Goal: Transaction & Acquisition: Purchase product/service

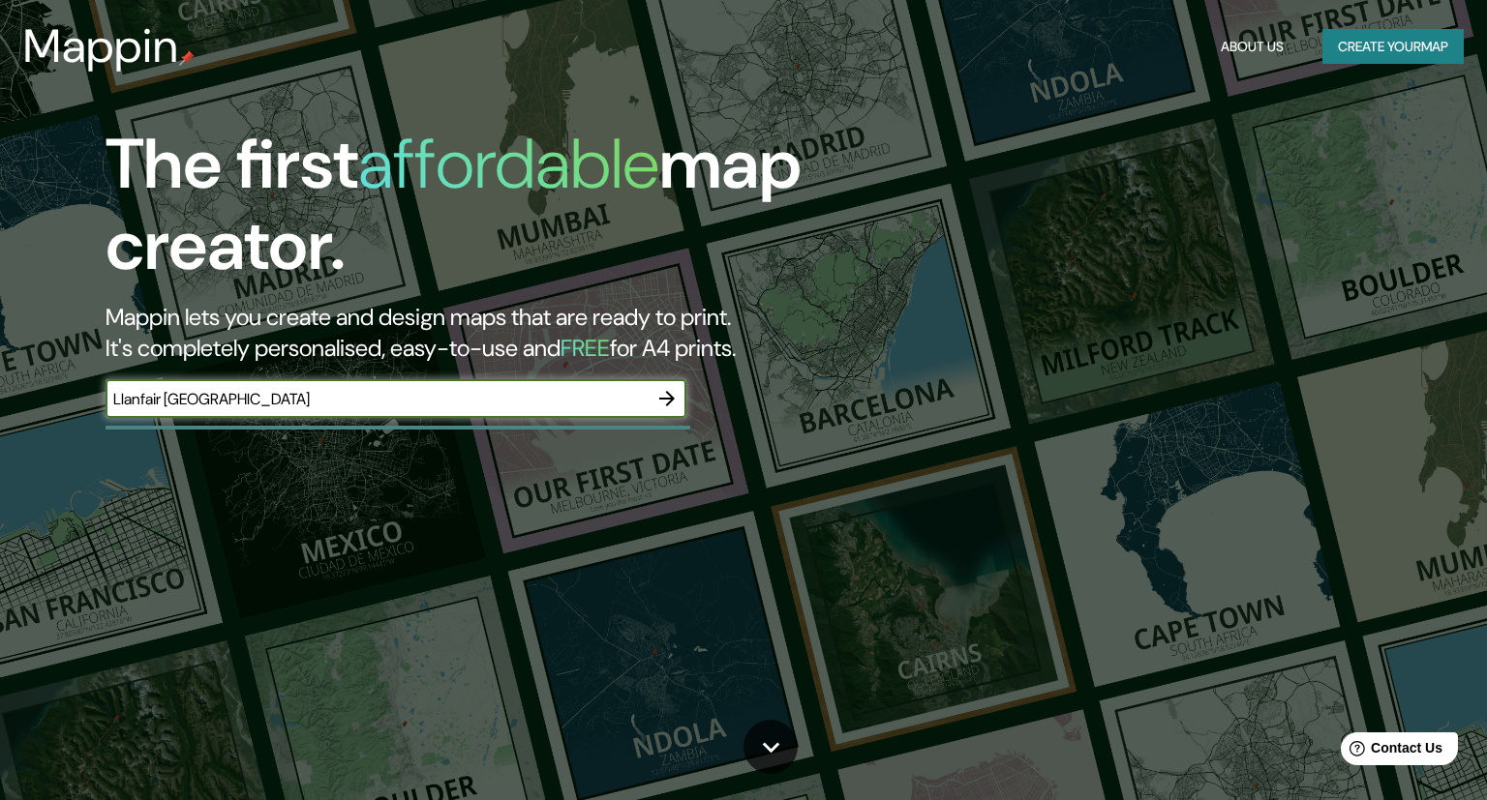
type input "Llanfair [GEOGRAPHIC_DATA]"
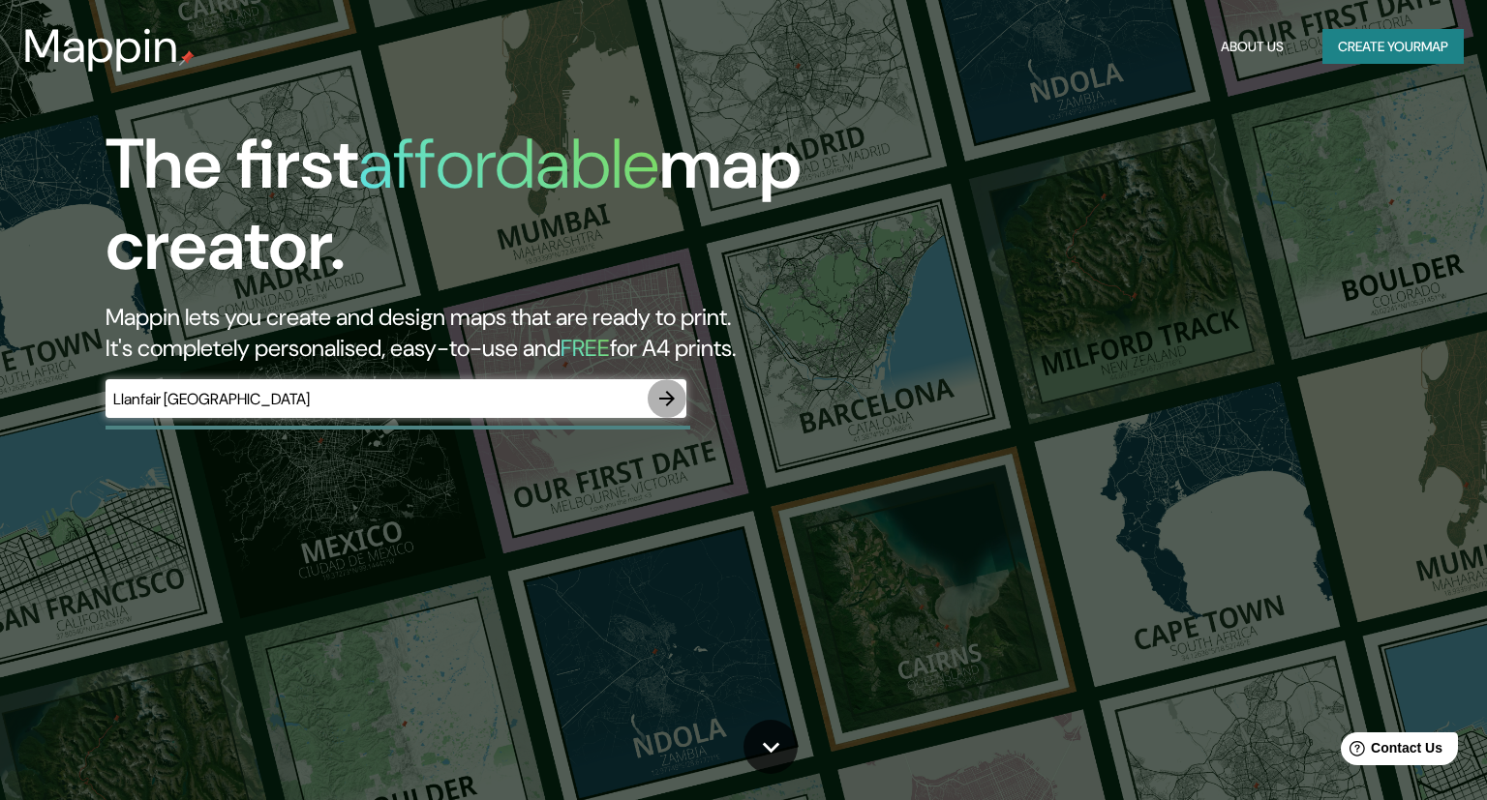
click at [671, 397] on icon "button" at bounding box center [666, 398] width 15 height 15
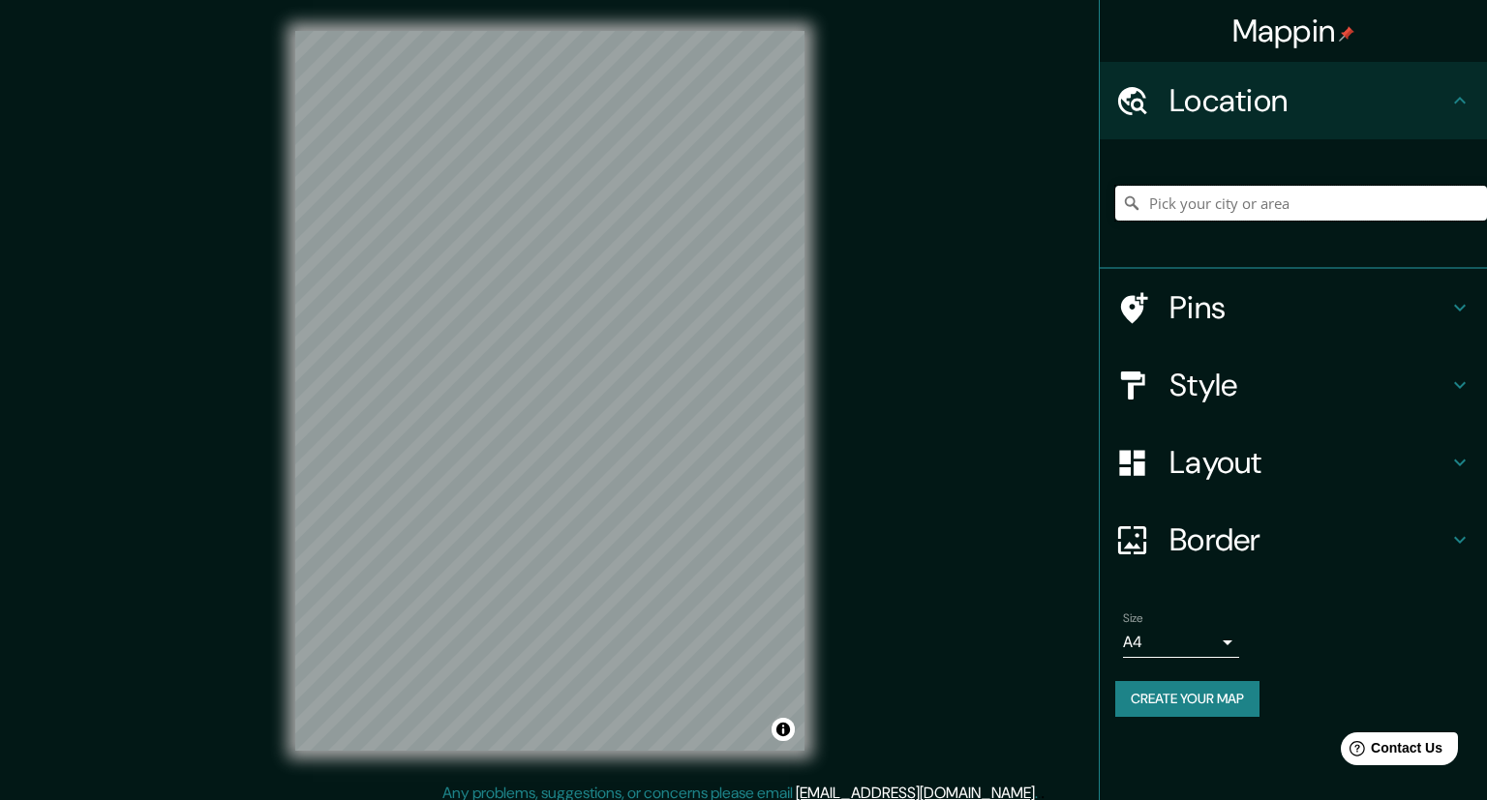
click at [1179, 205] on input "Pick your city or area" at bounding box center [1301, 203] width 372 height 35
click at [1196, 224] on div "[GEOGRAPHIC_DATA], [GEOGRAPHIC_DATA], [GEOGRAPHIC_DATA], [GEOGRAPHIC_DATA]" at bounding box center [1301, 203] width 372 height 97
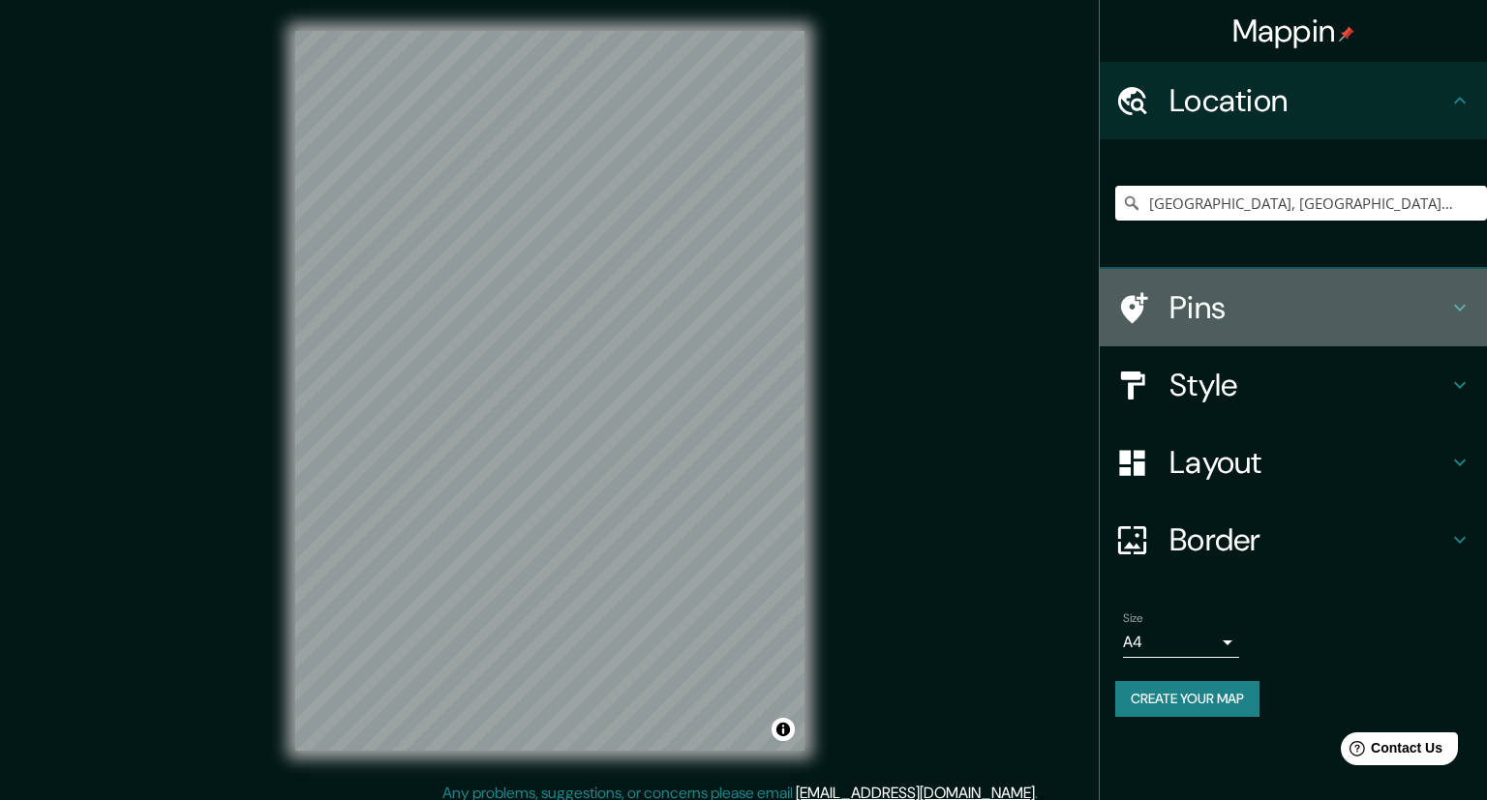
click at [1463, 309] on icon at bounding box center [1459, 307] width 23 height 23
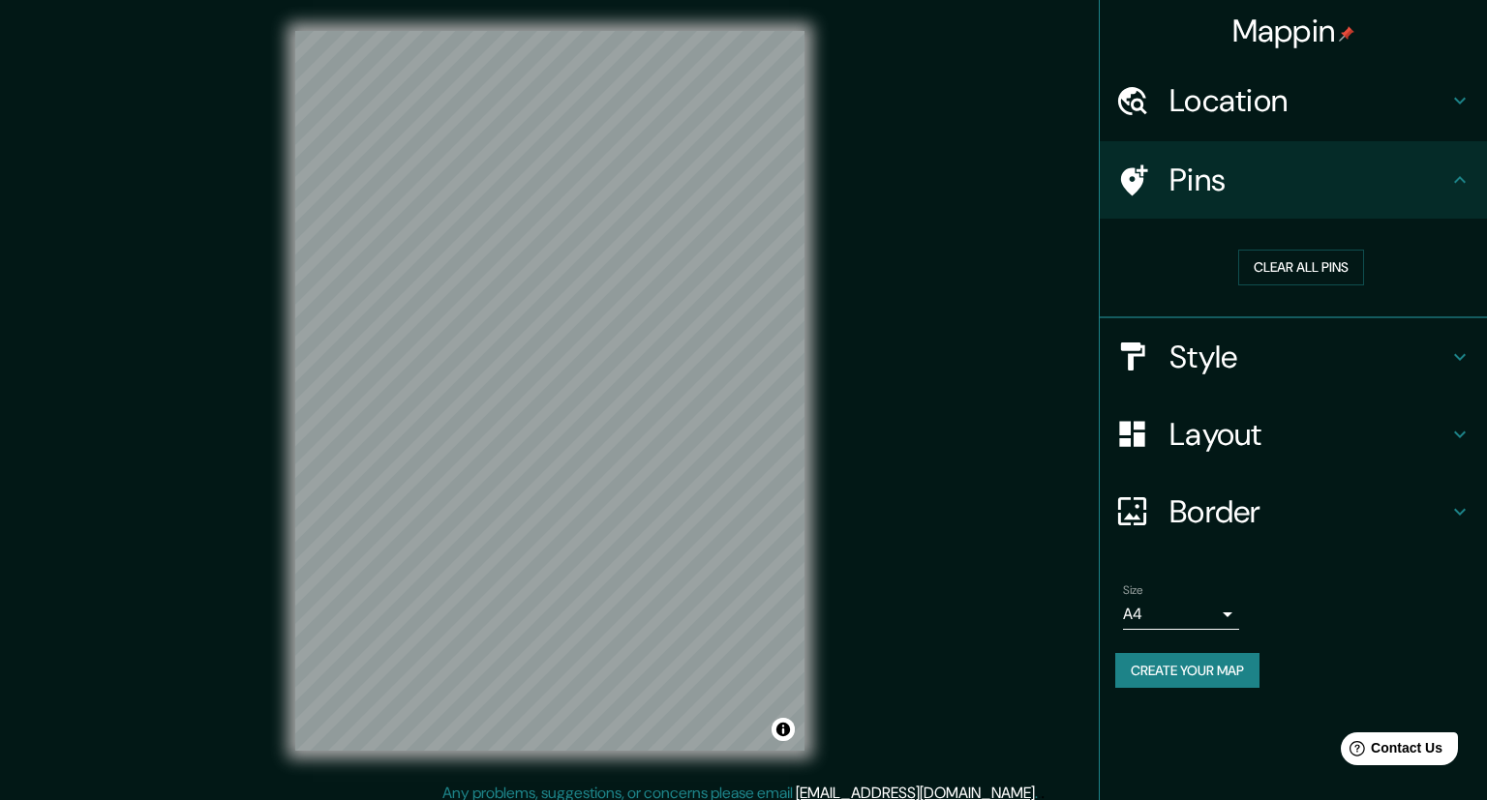
click at [1469, 172] on icon at bounding box center [1459, 179] width 23 height 23
click at [1463, 180] on icon at bounding box center [1460, 179] width 12 height 7
drag, startPoint x: 1406, startPoint y: 79, endPoint x: 1422, endPoint y: 286, distance: 207.7
click at [1422, 286] on ul "Location [GEOGRAPHIC_DATA], [GEOGRAPHIC_DATA], [GEOGRAPHIC_DATA], [GEOGRAPHIC_D…" at bounding box center [1292, 386] width 387 height 649
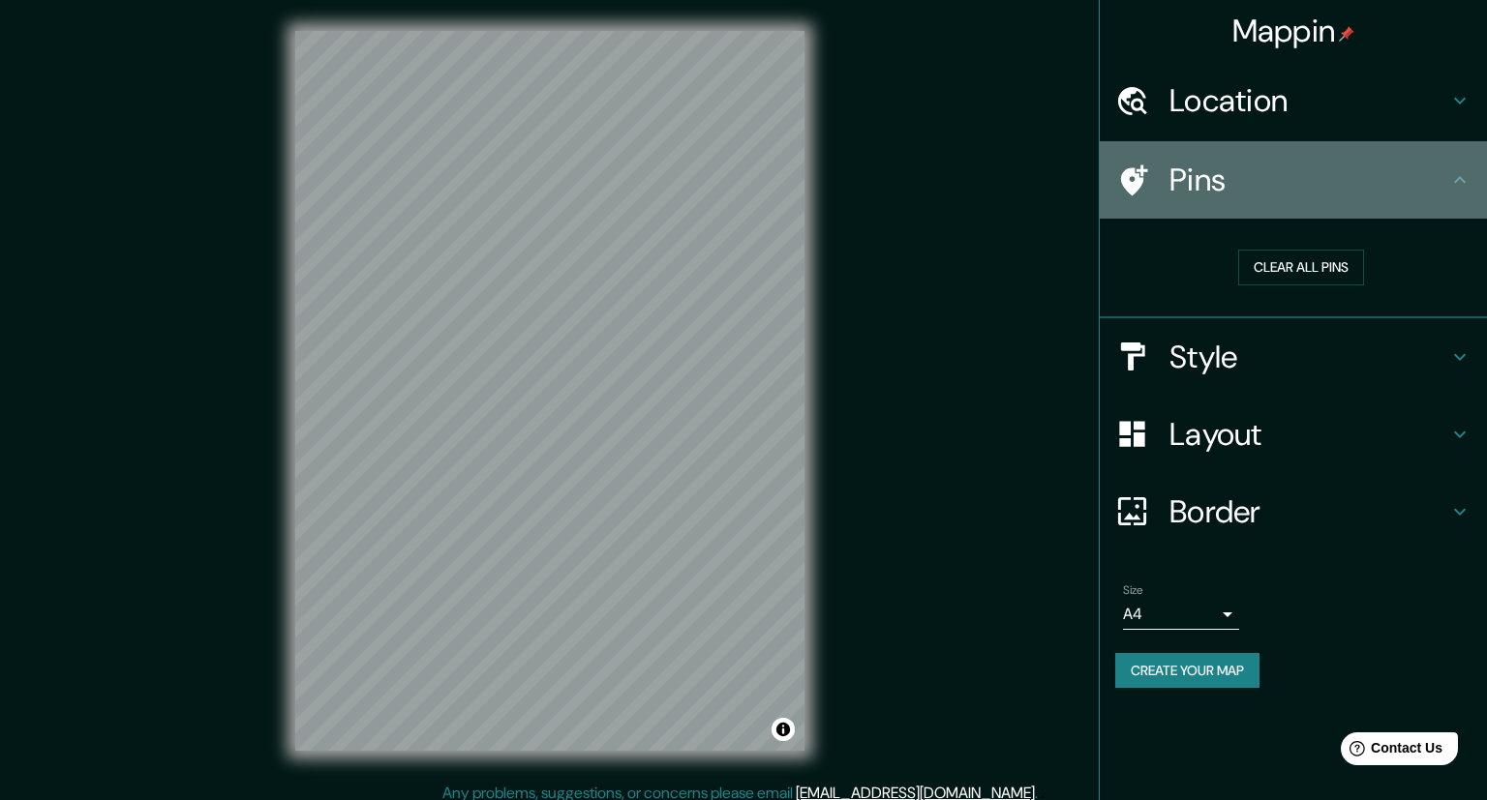
click at [1457, 180] on icon at bounding box center [1459, 179] width 23 height 23
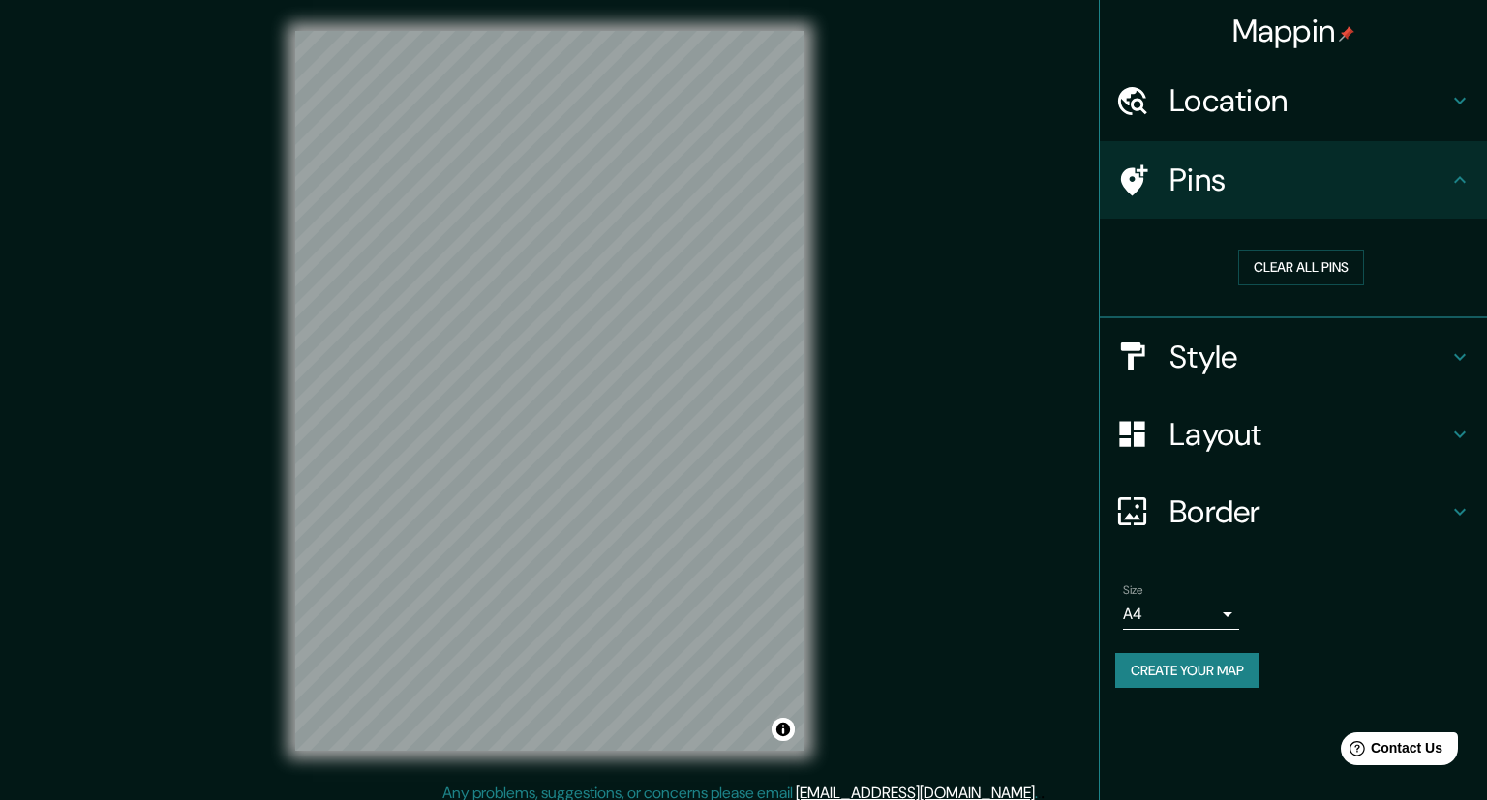
scroll to position [13, 0]
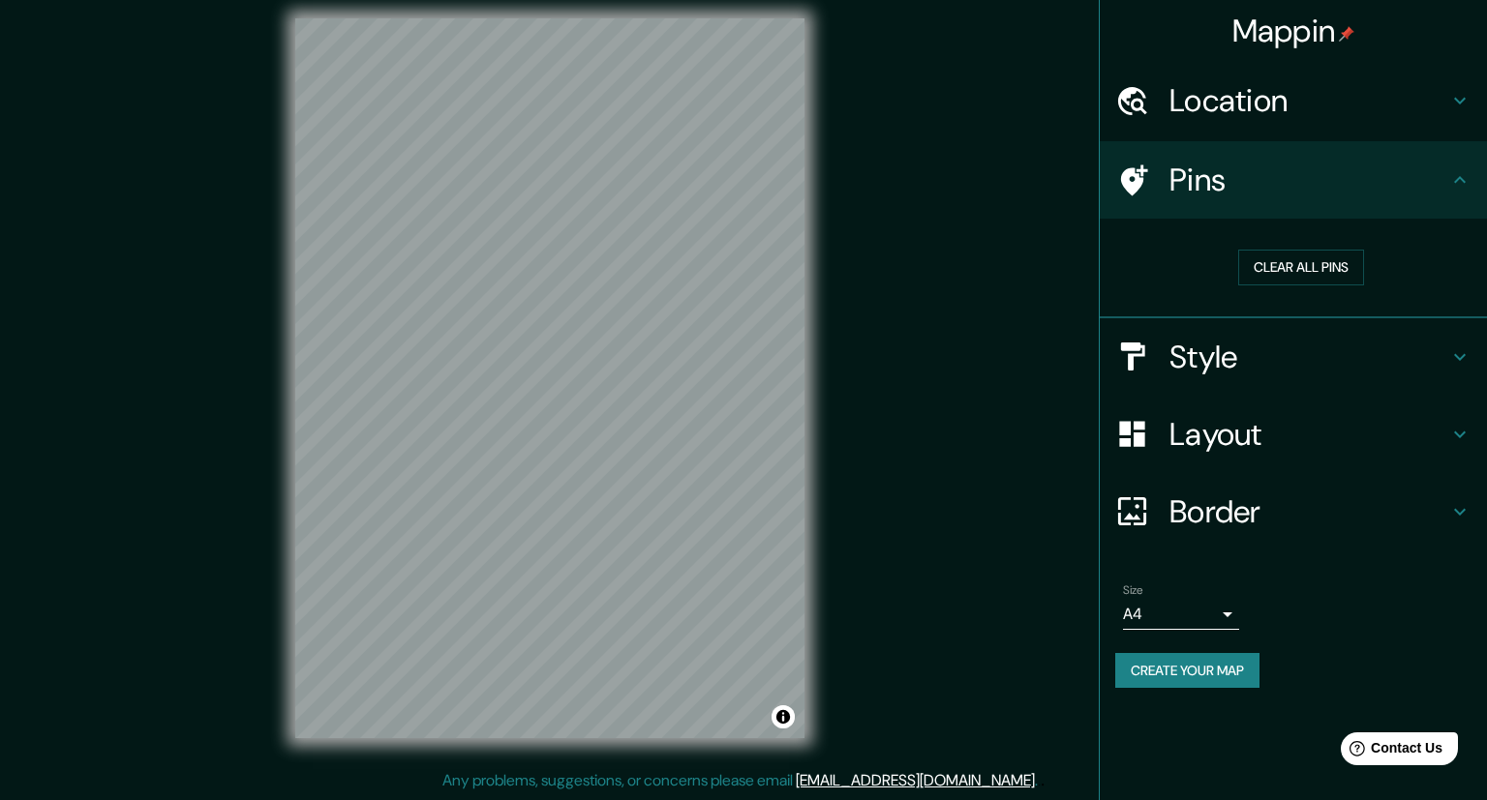
click at [1389, 557] on ul "Location [GEOGRAPHIC_DATA], [GEOGRAPHIC_DATA], [GEOGRAPHIC_DATA], [GEOGRAPHIC_D…" at bounding box center [1292, 386] width 387 height 649
click at [1252, 95] on h4 "Location" at bounding box center [1308, 100] width 279 height 39
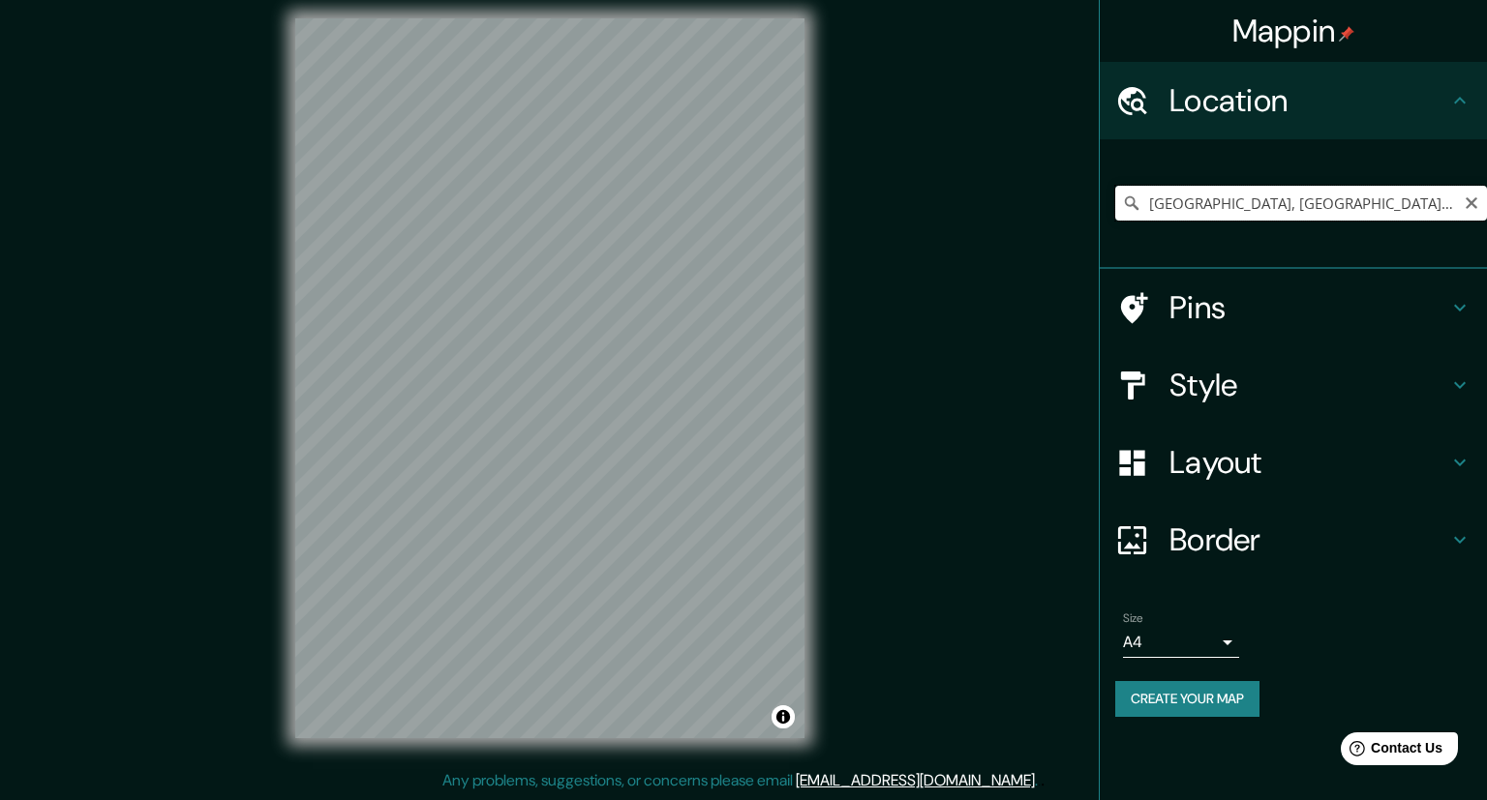
click at [1150, 203] on input "[GEOGRAPHIC_DATA], [GEOGRAPHIC_DATA], [GEOGRAPHIC_DATA], [GEOGRAPHIC_DATA]" at bounding box center [1301, 203] width 372 height 35
click at [1153, 202] on input "[STREET_ADDRESS]" at bounding box center [1301, 203] width 372 height 35
click at [1162, 202] on input "[STREET_ADDRESS]" at bounding box center [1301, 203] width 372 height 35
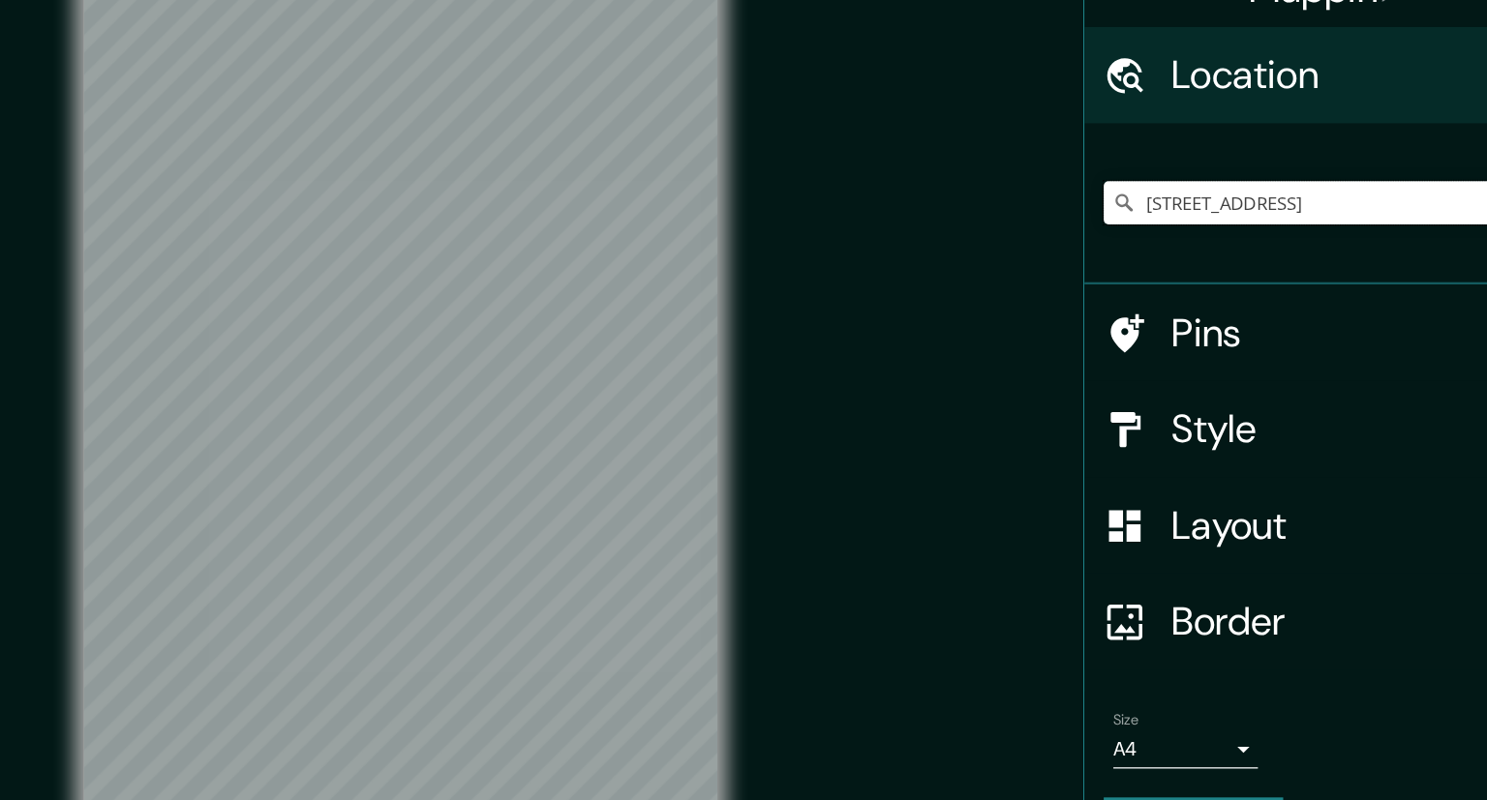
click at [1226, 210] on input "[STREET_ADDRESS]" at bounding box center [1301, 203] width 372 height 35
drag, startPoint x: 1375, startPoint y: 204, endPoint x: 1119, endPoint y: 207, distance: 256.5
click at [1119, 207] on input "[STREET_ADDRESS]" at bounding box center [1301, 203] width 372 height 35
type input "[STREET_ADDRESS]"
click at [1131, 208] on icon at bounding box center [1131, 203] width 19 height 19
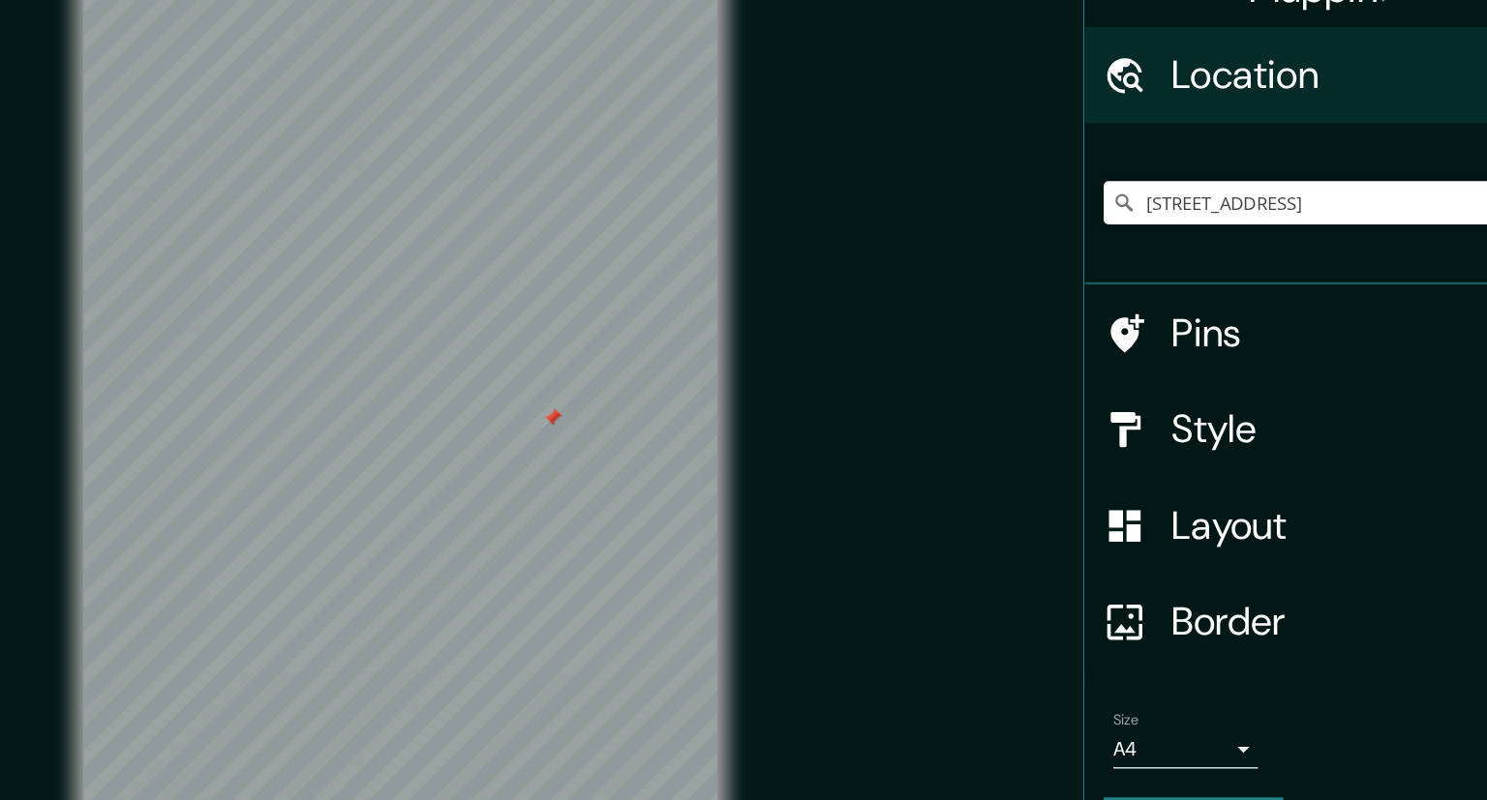
drag, startPoint x: 683, startPoint y: 365, endPoint x: 676, endPoint y: 375, distance: 12.4
click at [676, 375] on div at bounding box center [671, 376] width 15 height 15
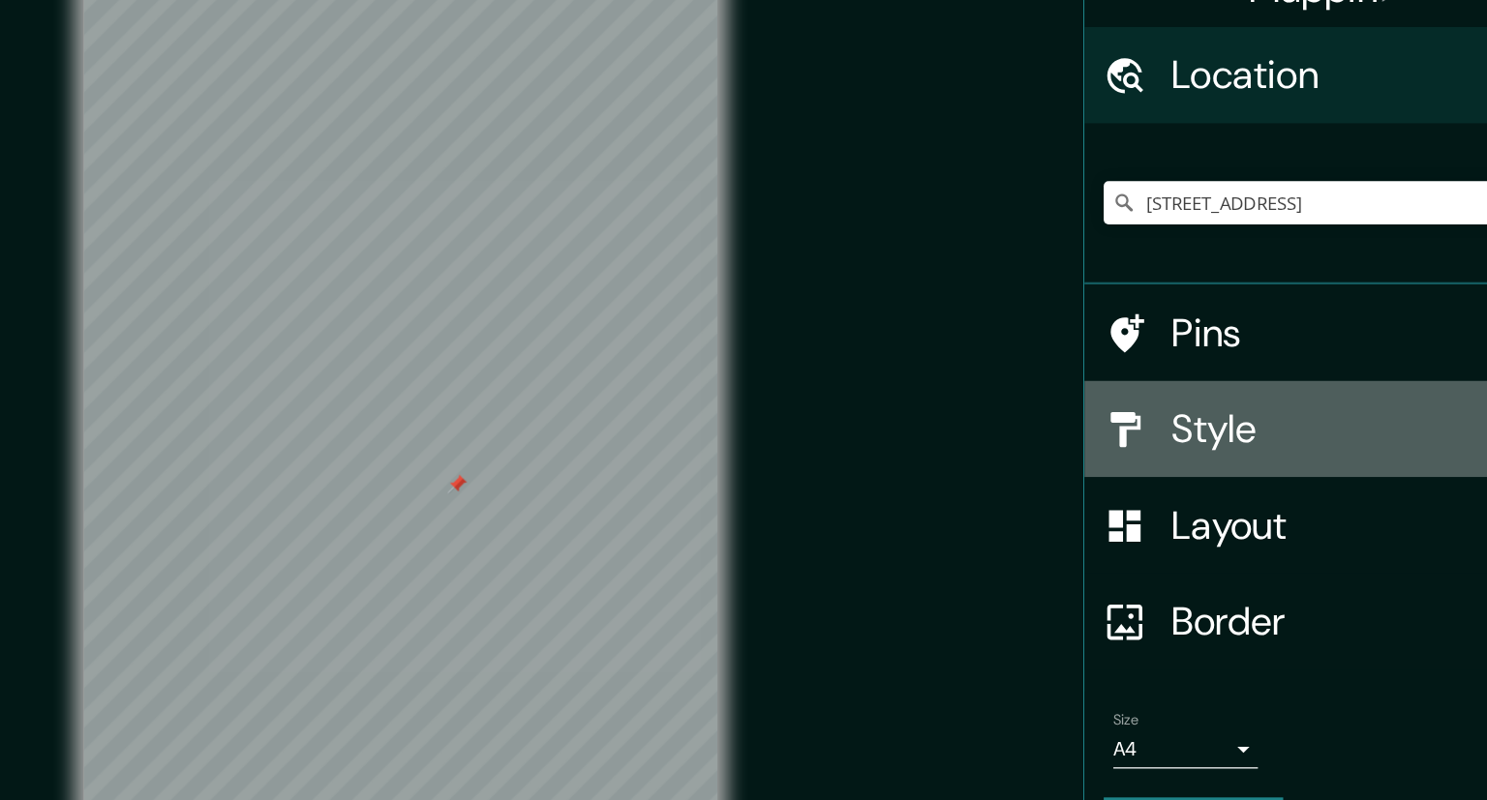
click at [1197, 396] on h4 "Style" at bounding box center [1308, 385] width 279 height 39
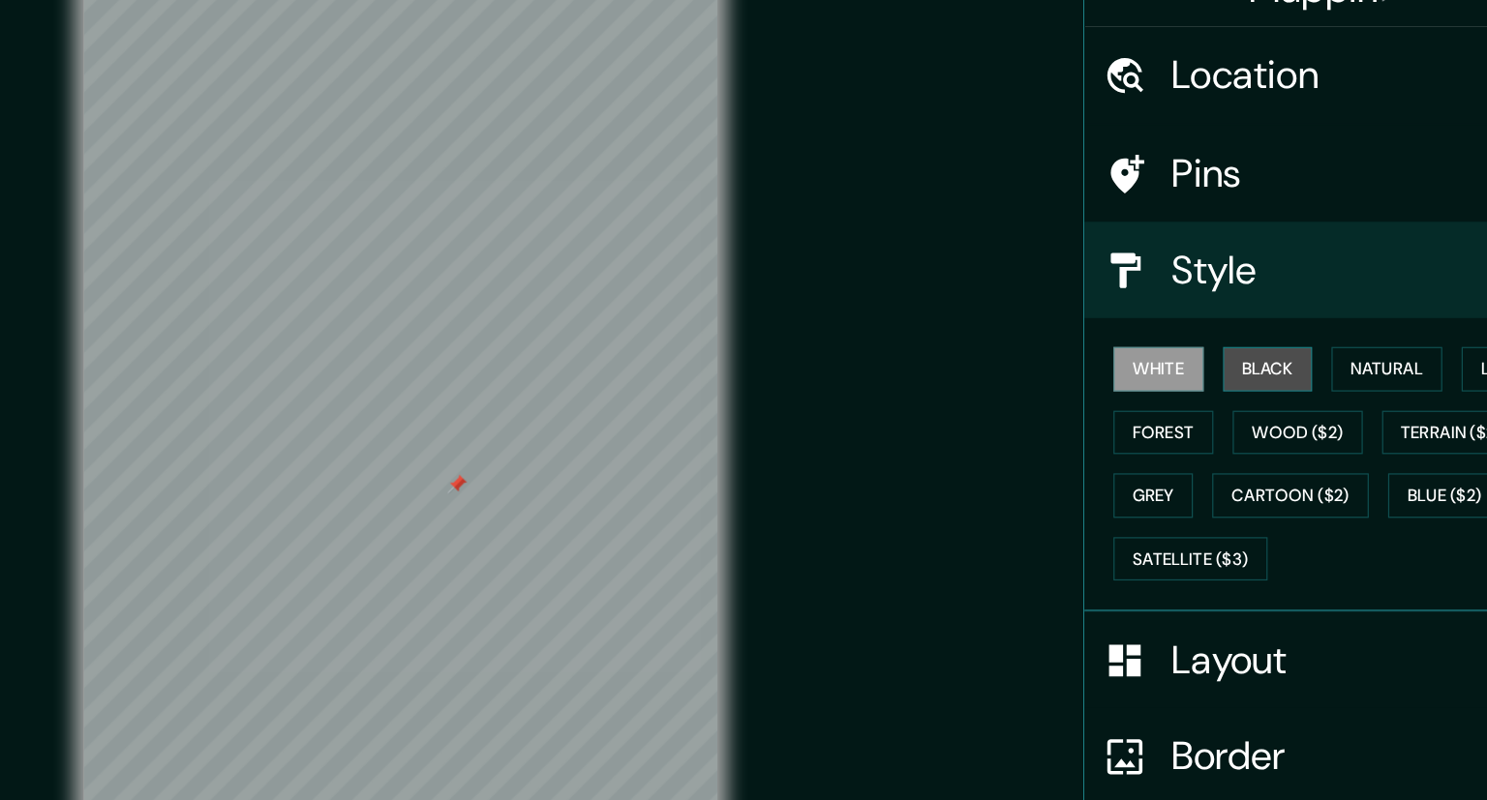
click at [1267, 336] on button "Black" at bounding box center [1247, 337] width 73 height 36
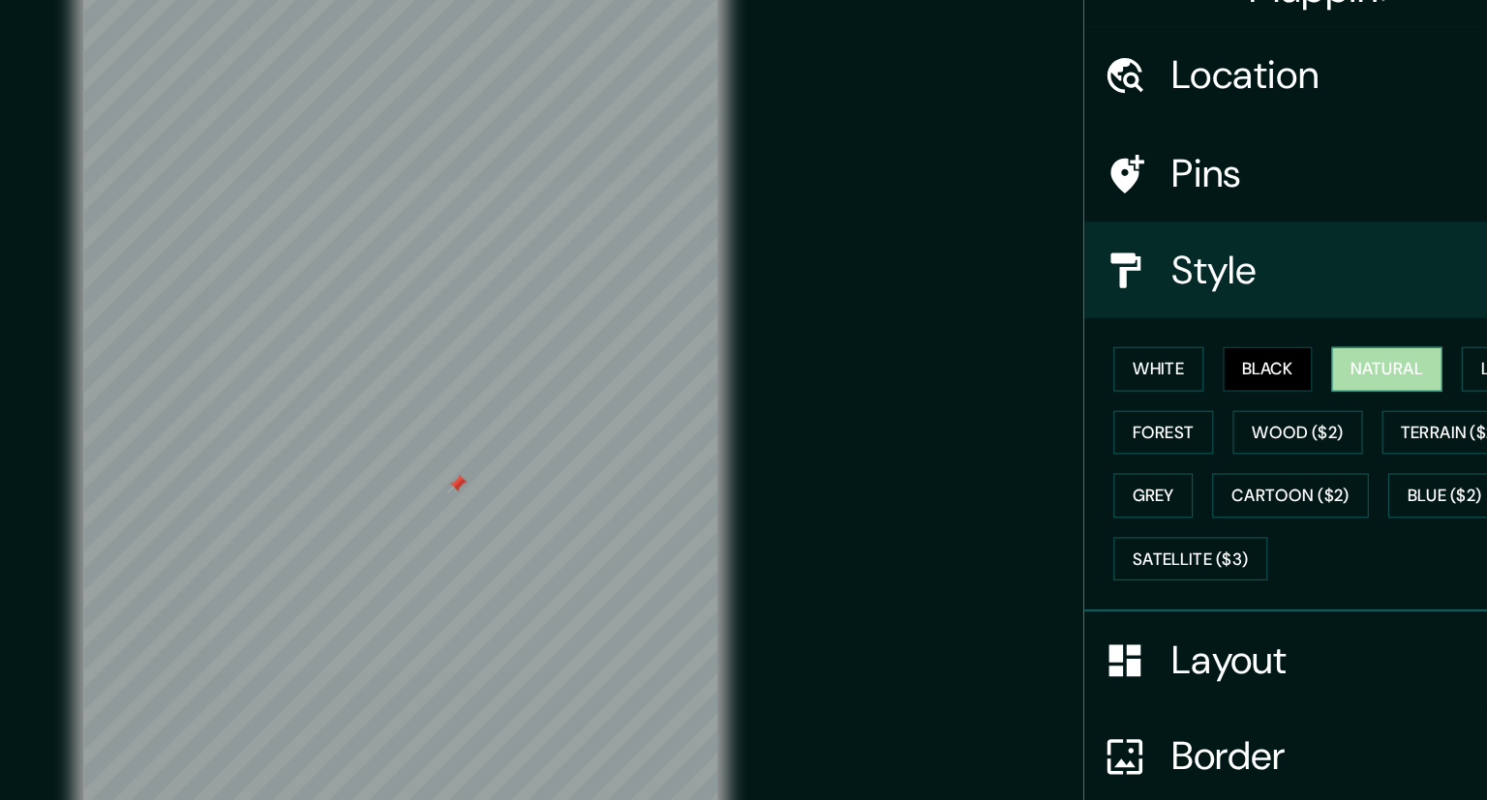
click at [1357, 338] on button "Natural" at bounding box center [1342, 337] width 89 height 36
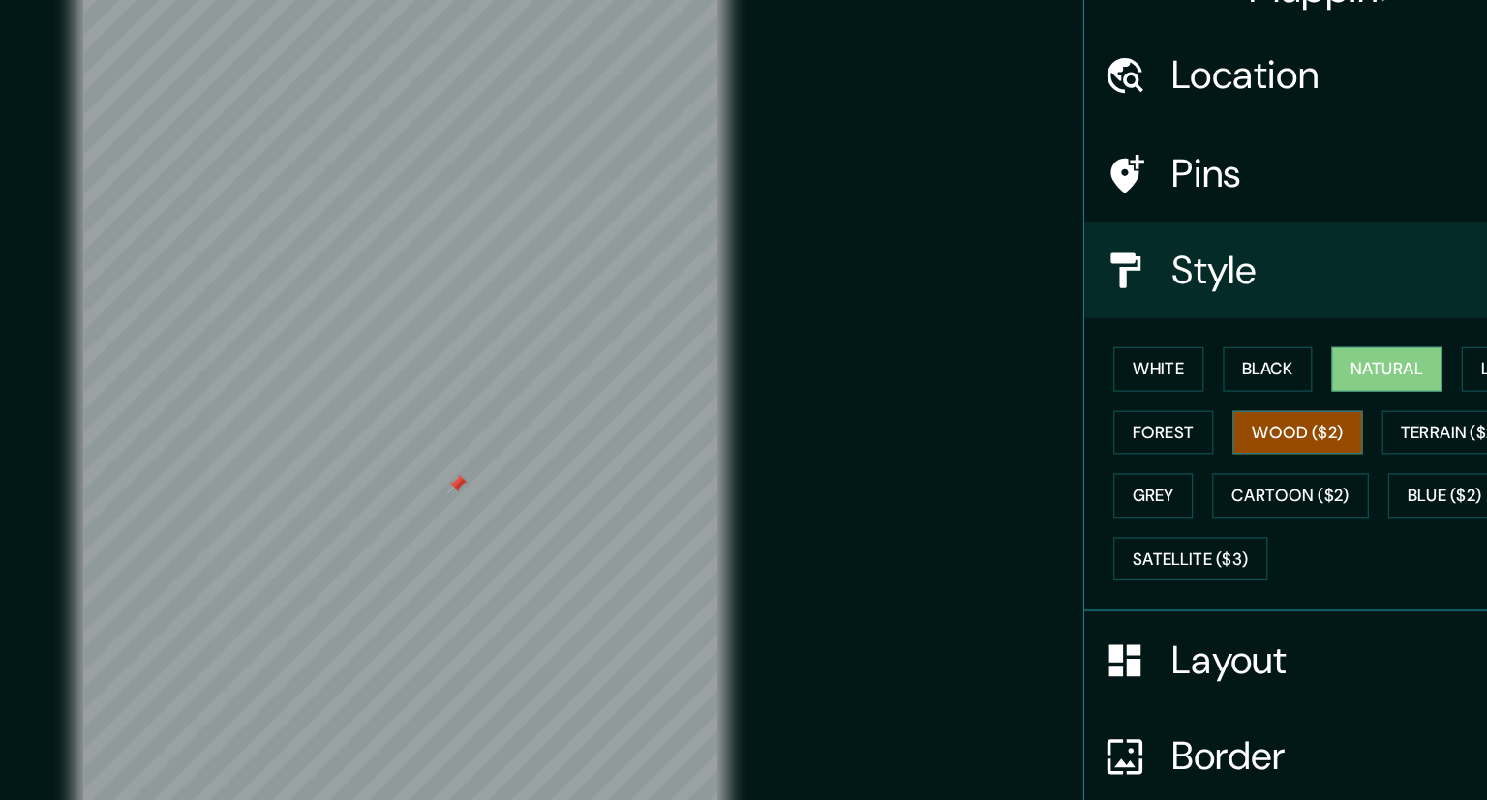
click at [1257, 394] on button "Wood ($2)" at bounding box center [1270, 389] width 105 height 36
click at [1166, 378] on button "Forest" at bounding box center [1163, 389] width 80 height 36
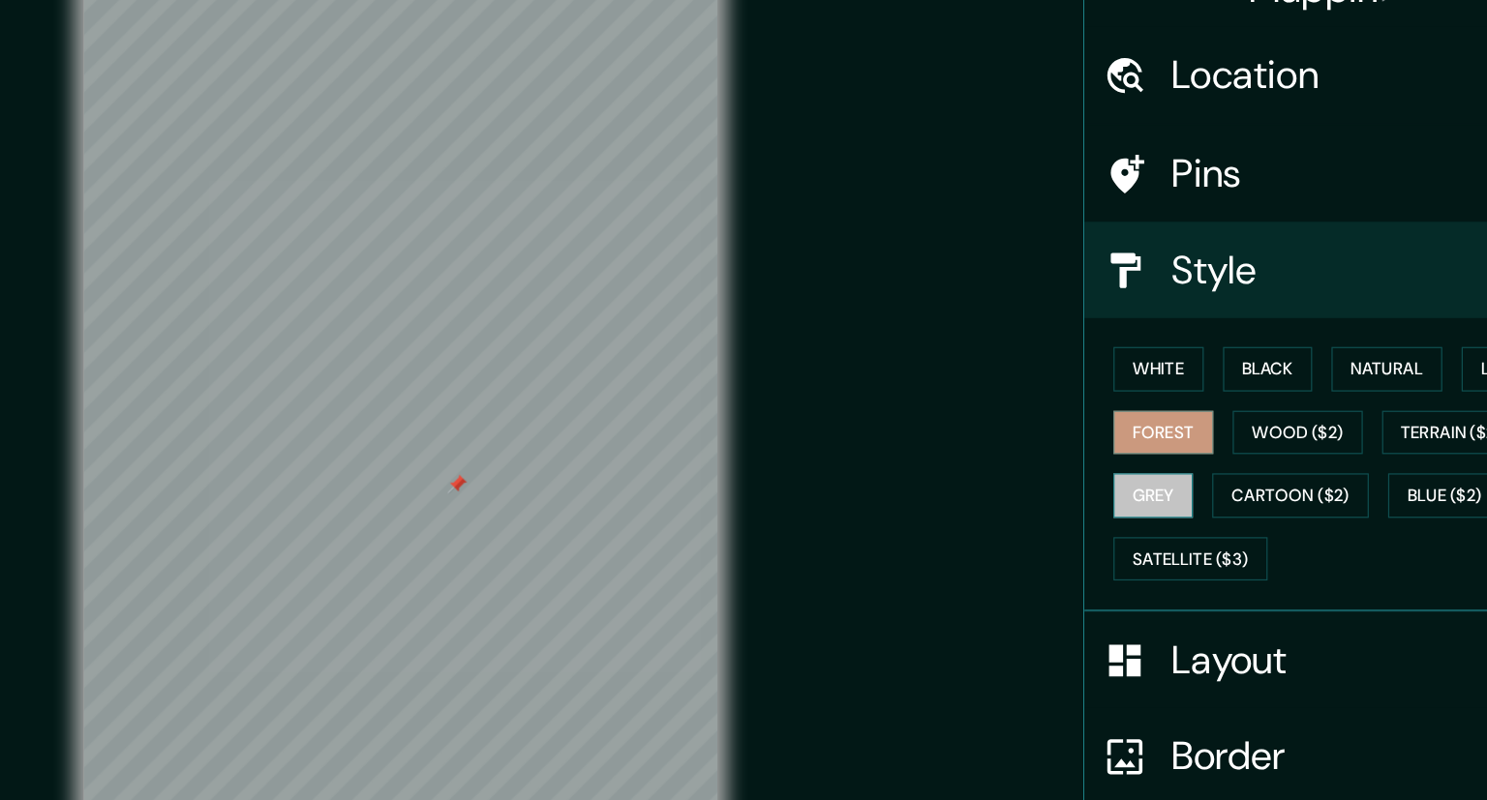
click at [1161, 441] on button "Grey" at bounding box center [1155, 439] width 64 height 36
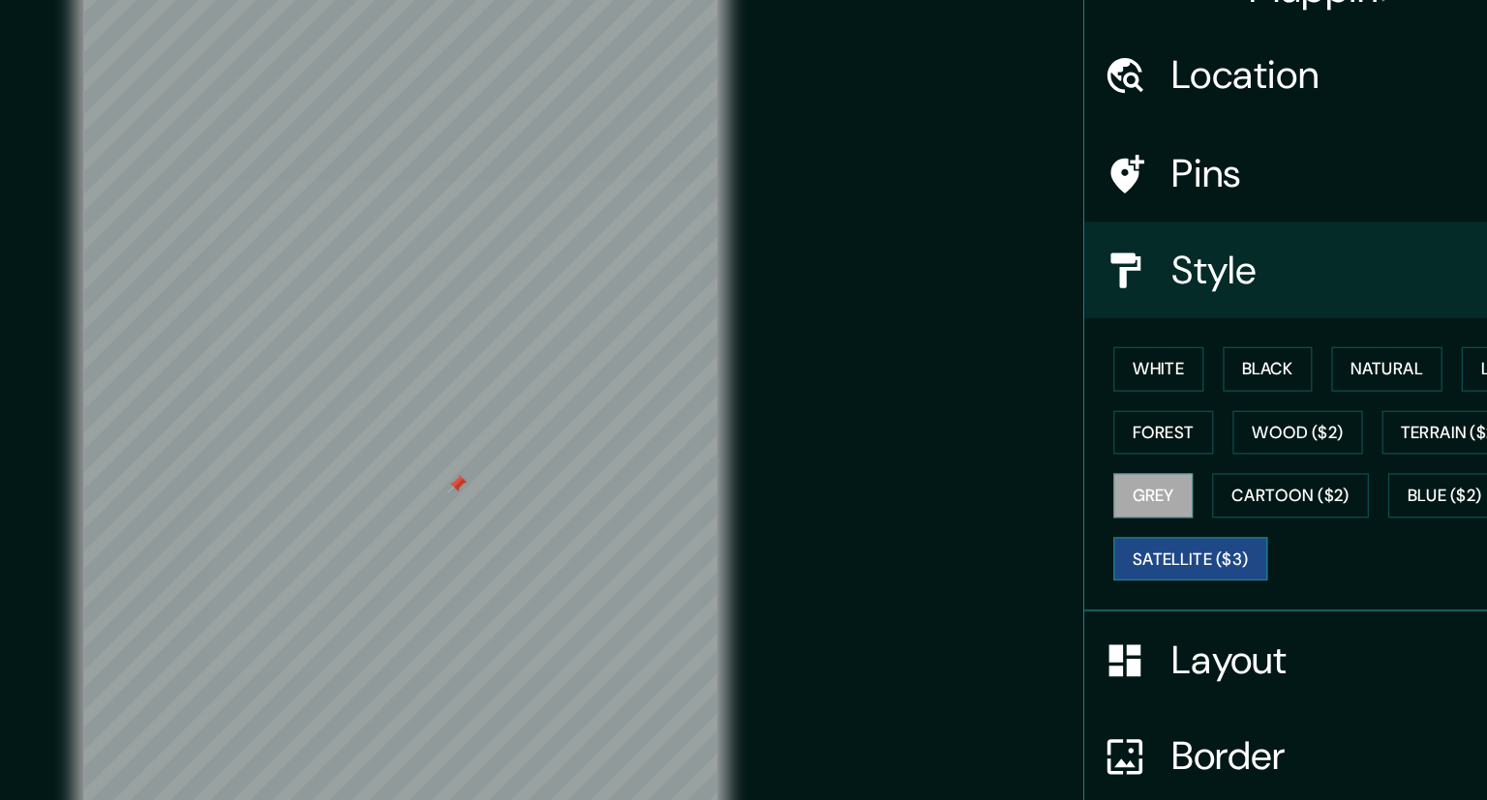
click at [1140, 487] on button "Satellite ($3)" at bounding box center [1185, 490] width 124 height 36
click at [1329, 335] on button "Natural" at bounding box center [1342, 337] width 89 height 36
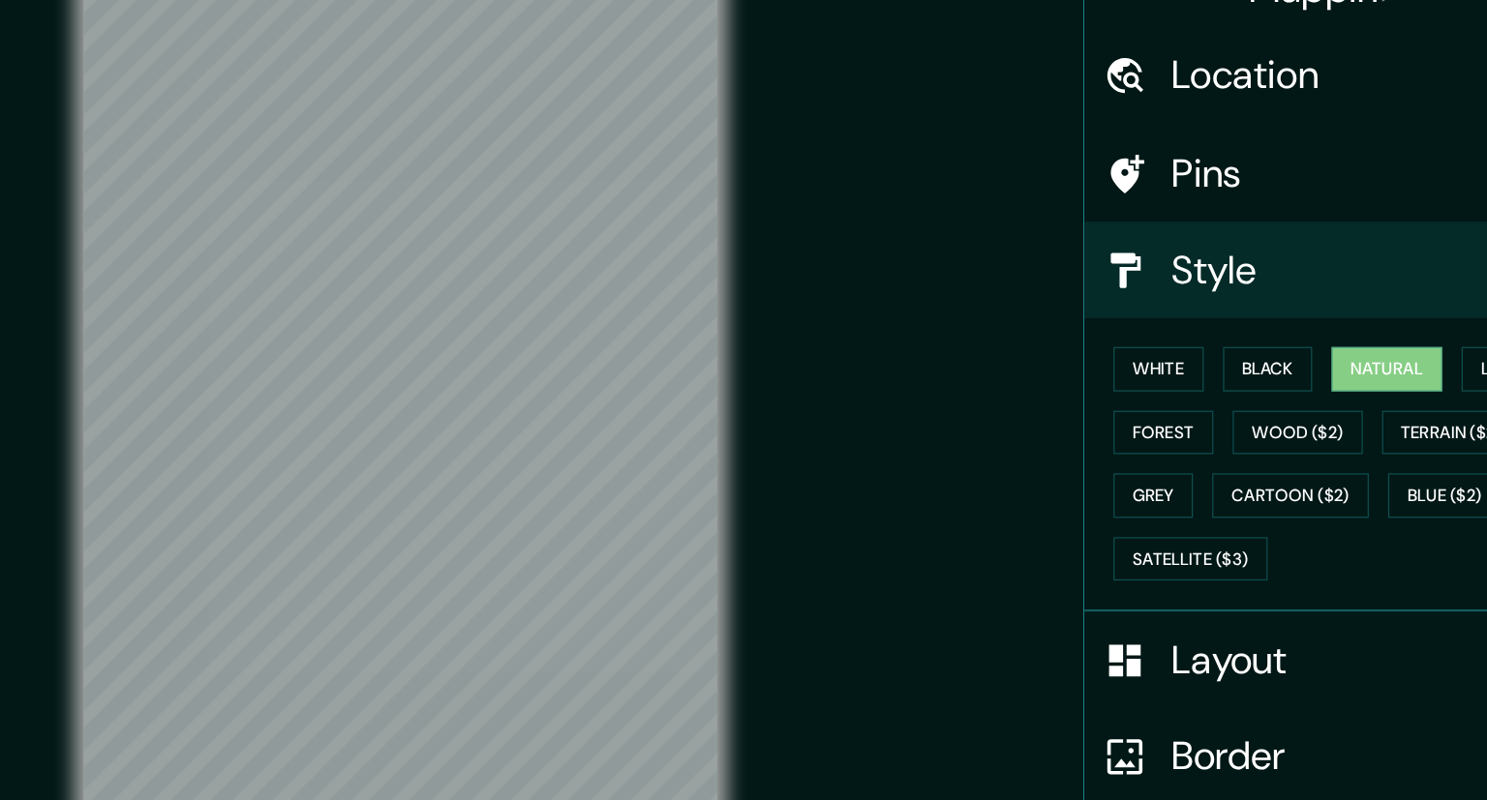
click at [935, 176] on div "Mappin Location LL46 2RR, [GEOGRAPHIC_DATA], [GEOGRAPHIC_DATA], [GEOGRAPHIC_DAT…" at bounding box center [743, 393] width 1487 height 813
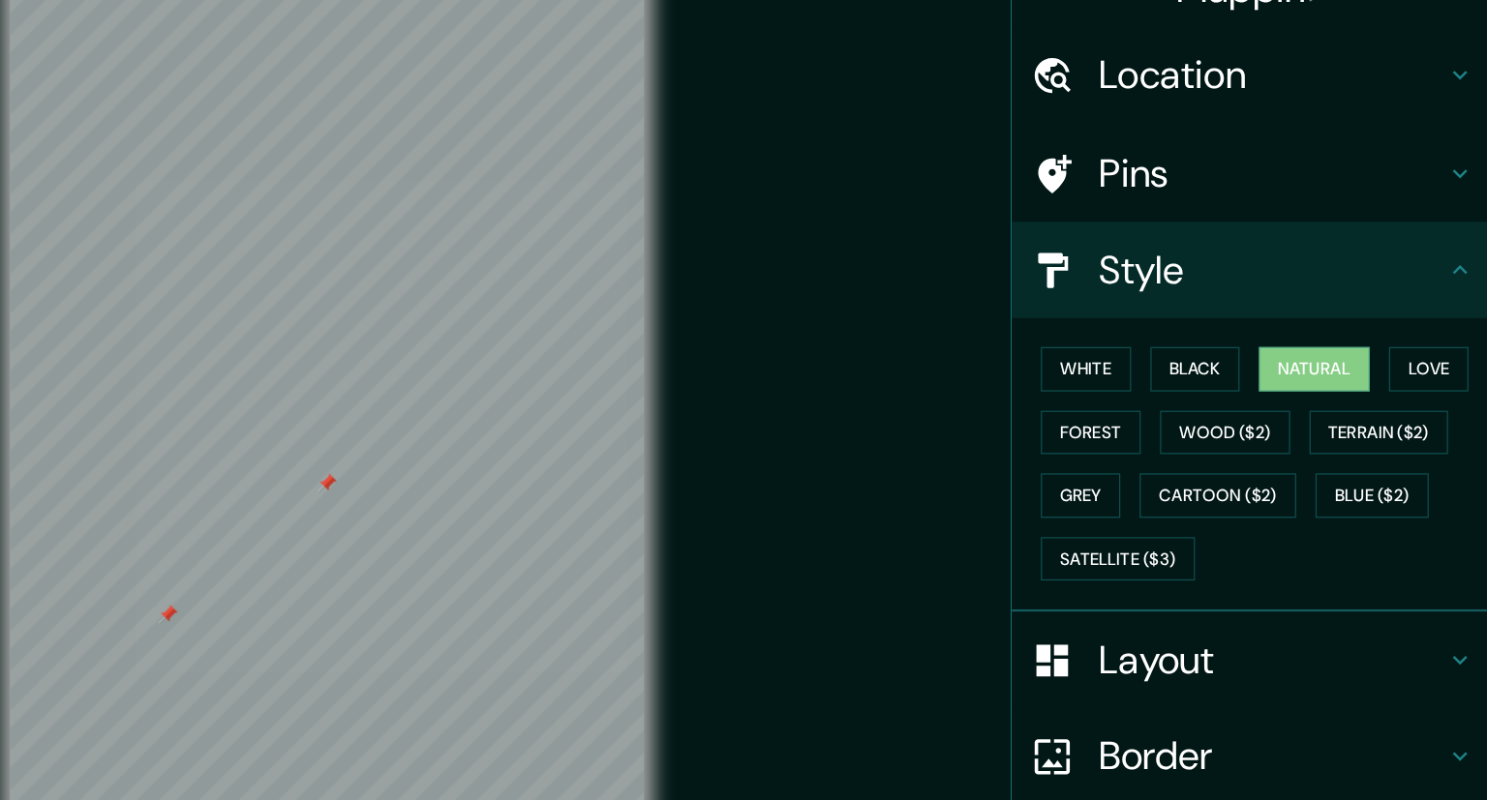
drag, startPoint x: 399, startPoint y: 549, endPoint x: 421, endPoint y: 531, distance: 28.3
click at [420, 531] on div at bounding box center [421, 533] width 15 height 15
click at [426, 533] on div at bounding box center [424, 533] width 15 height 15
click at [436, 586] on div at bounding box center [432, 584] width 15 height 15
click at [433, 586] on div at bounding box center [438, 586] width 15 height 15
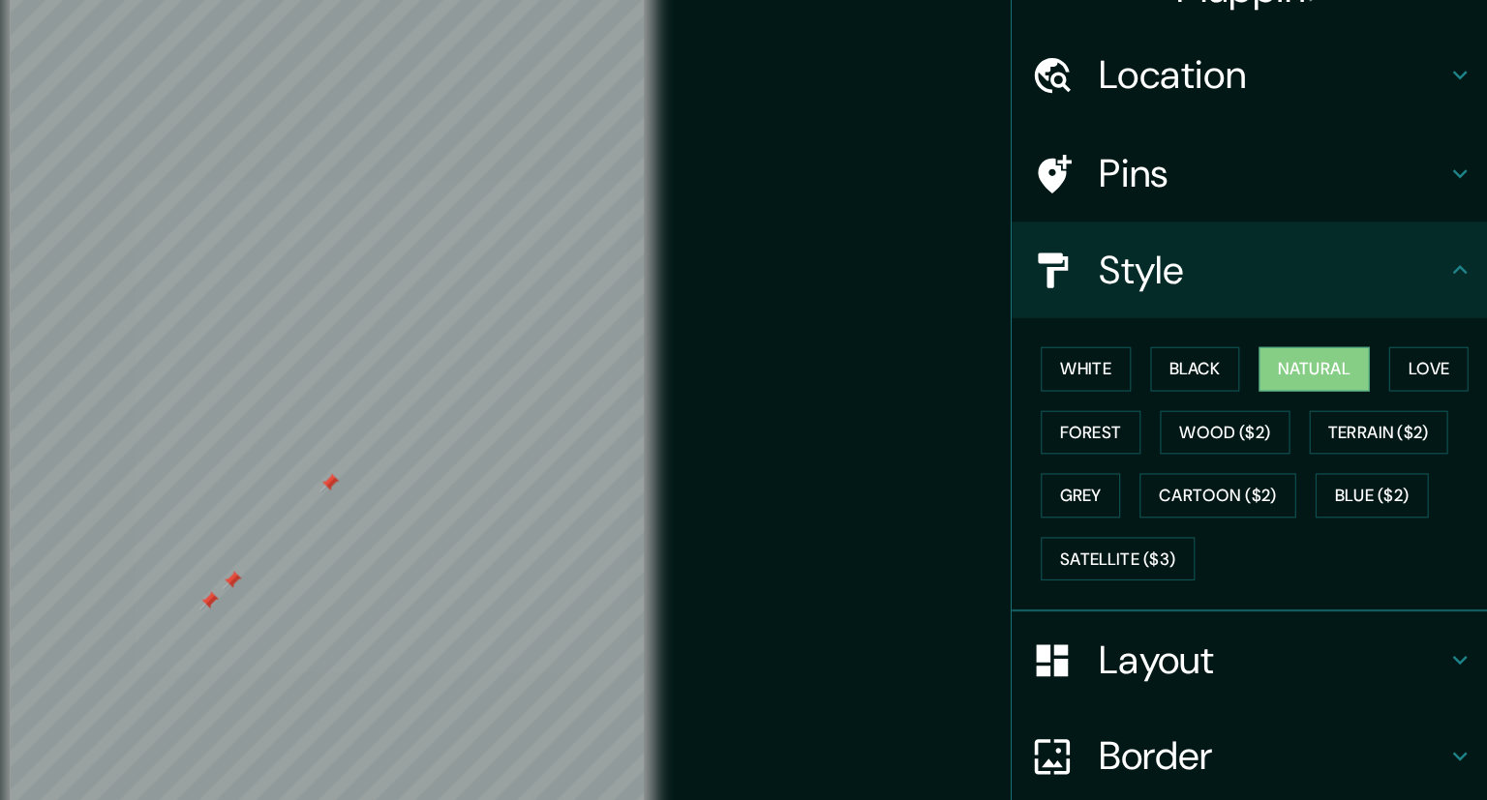
click at [473, 501] on div at bounding box center [473, 506] width 15 height 15
click at [452, 520] on div at bounding box center [454, 523] width 15 height 15
drag, startPoint x: 458, startPoint y: 513, endPoint x: 442, endPoint y: 516, distance: 15.8
click at [452, 516] on div at bounding box center [459, 511] width 15 height 15
click at [1231, 579] on h4 "Layout" at bounding box center [1308, 571] width 279 height 39
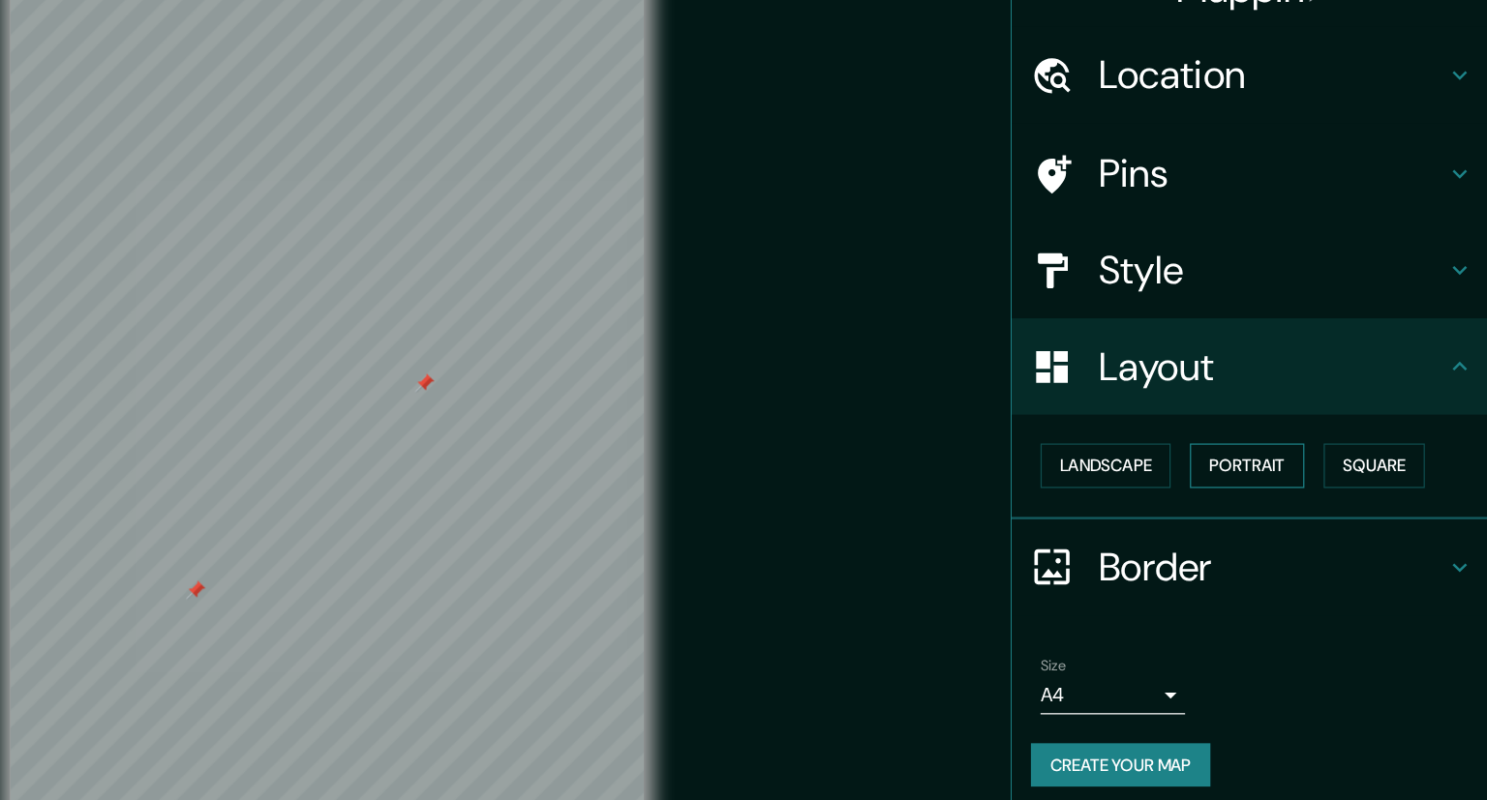
click at [1271, 415] on button "Portrait" at bounding box center [1289, 415] width 92 height 36
click at [1194, 414] on button "Landscape" at bounding box center [1175, 415] width 105 height 36
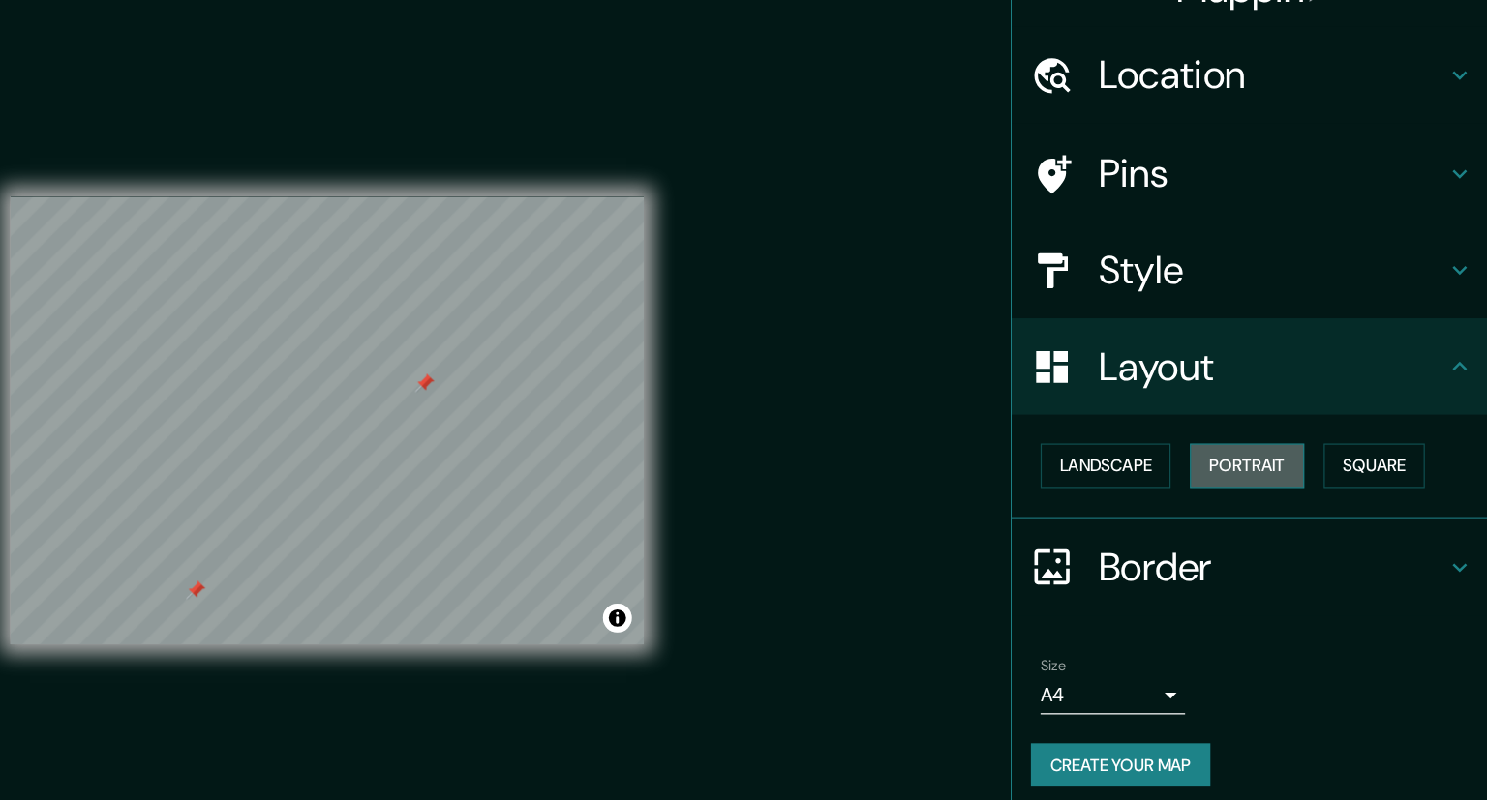
click at [1263, 413] on button "Portrait" at bounding box center [1289, 415] width 92 height 36
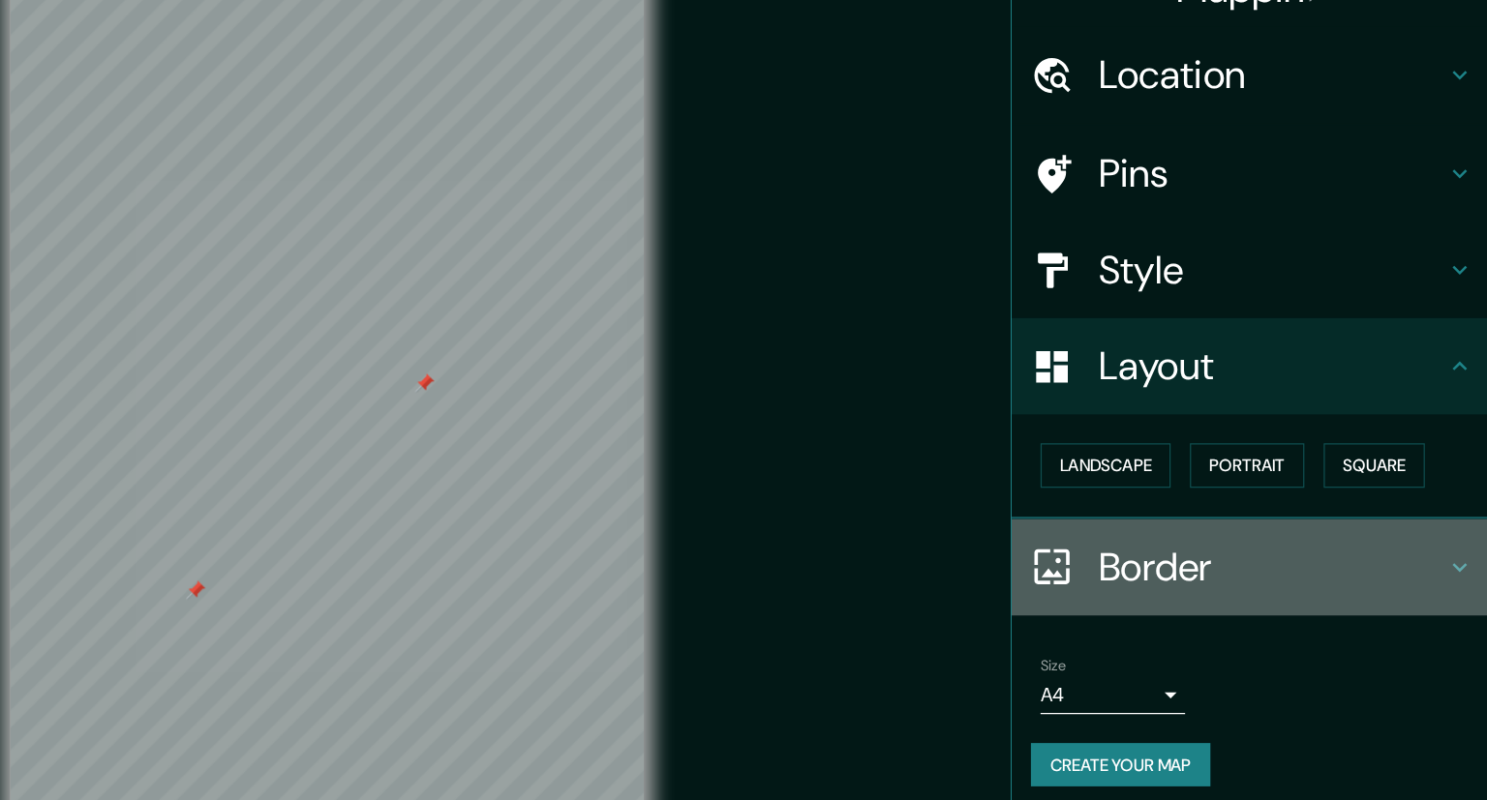
click at [1452, 496] on icon at bounding box center [1459, 496] width 23 height 23
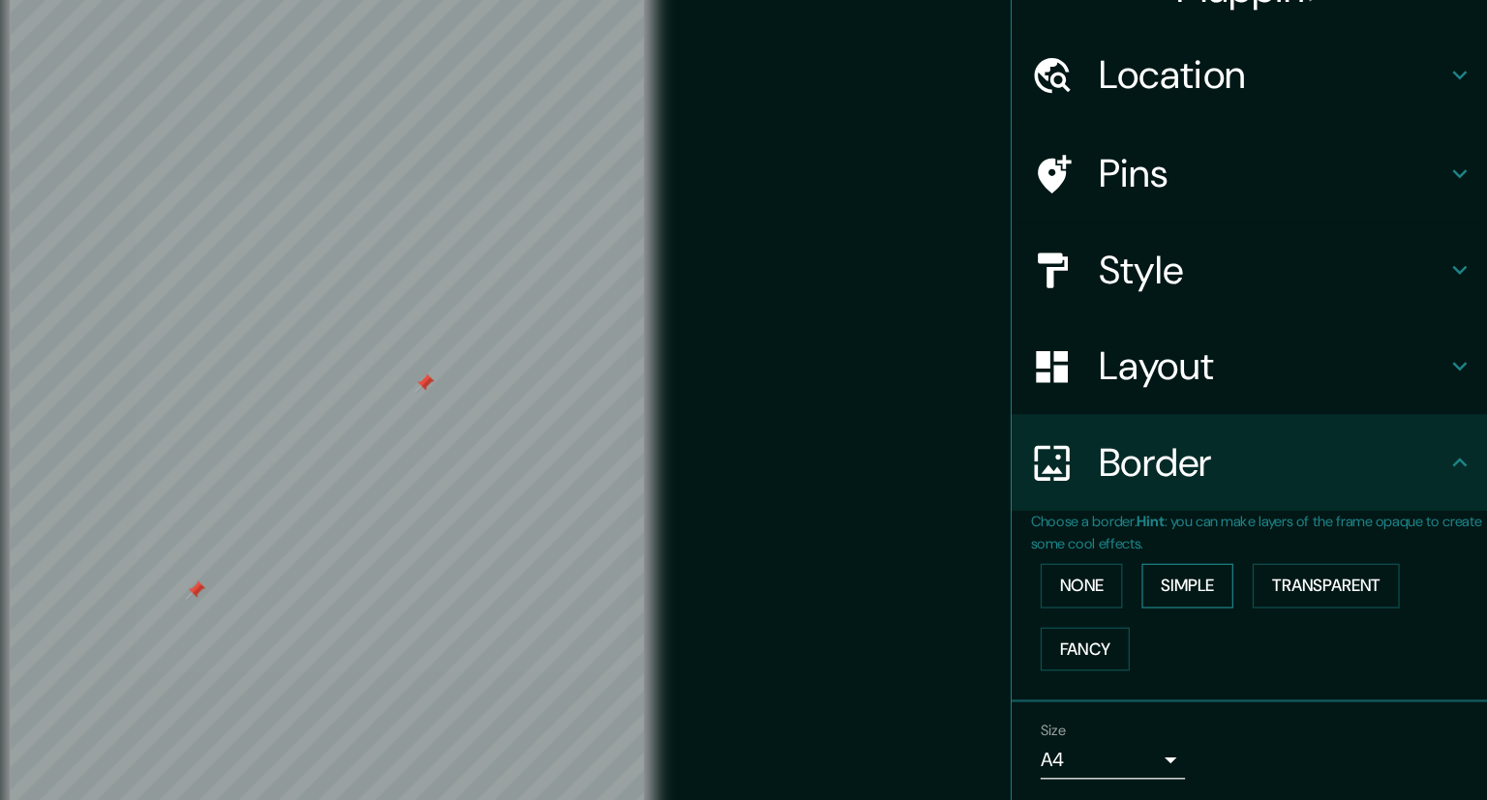
click at [1236, 508] on button "Simple" at bounding box center [1241, 512] width 74 height 36
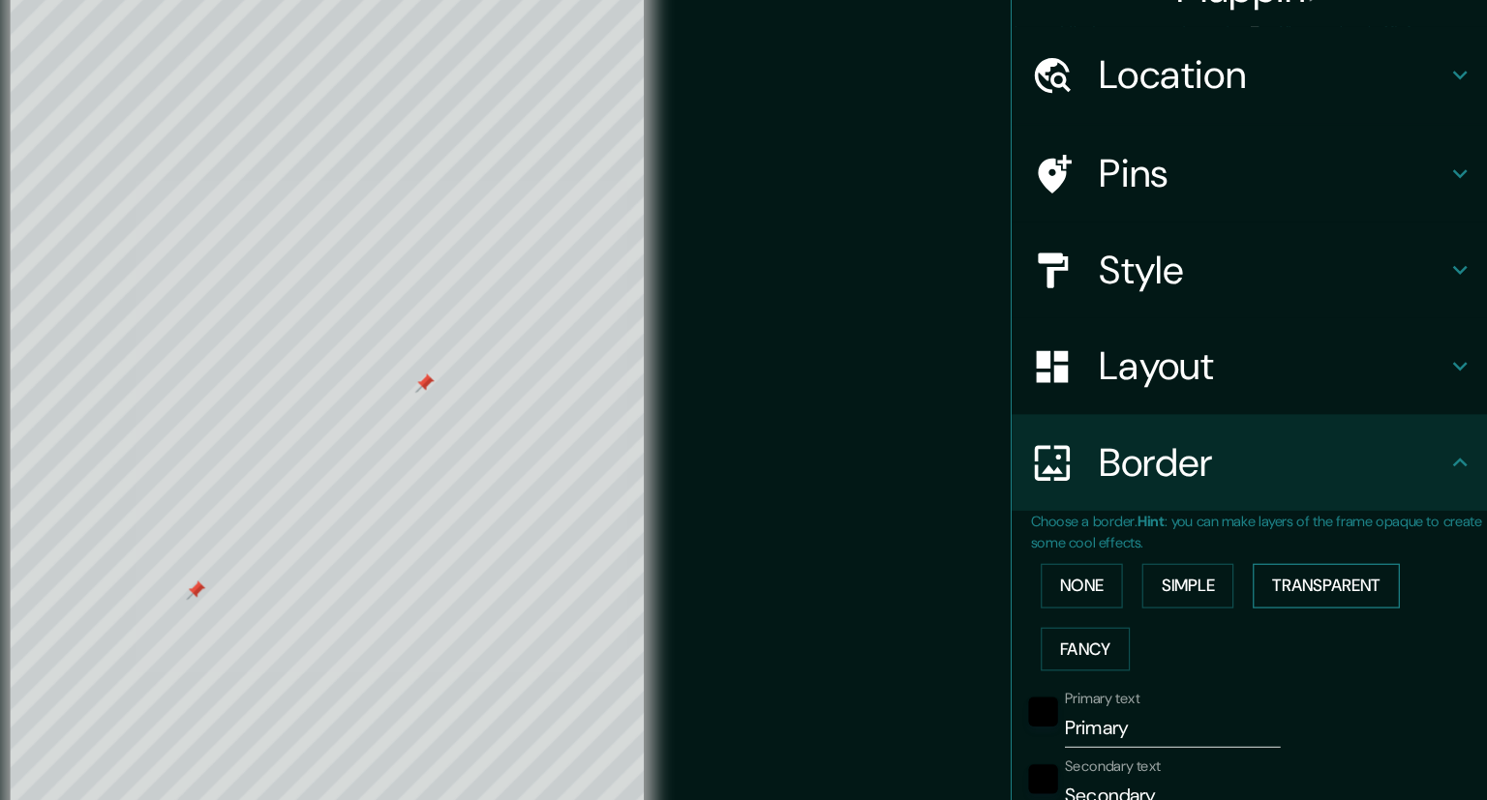
click at [1336, 512] on button "Transparent" at bounding box center [1352, 512] width 118 height 36
click at [1171, 561] on button "Fancy" at bounding box center [1159, 563] width 72 height 36
click at [1154, 526] on button "None" at bounding box center [1156, 512] width 66 height 36
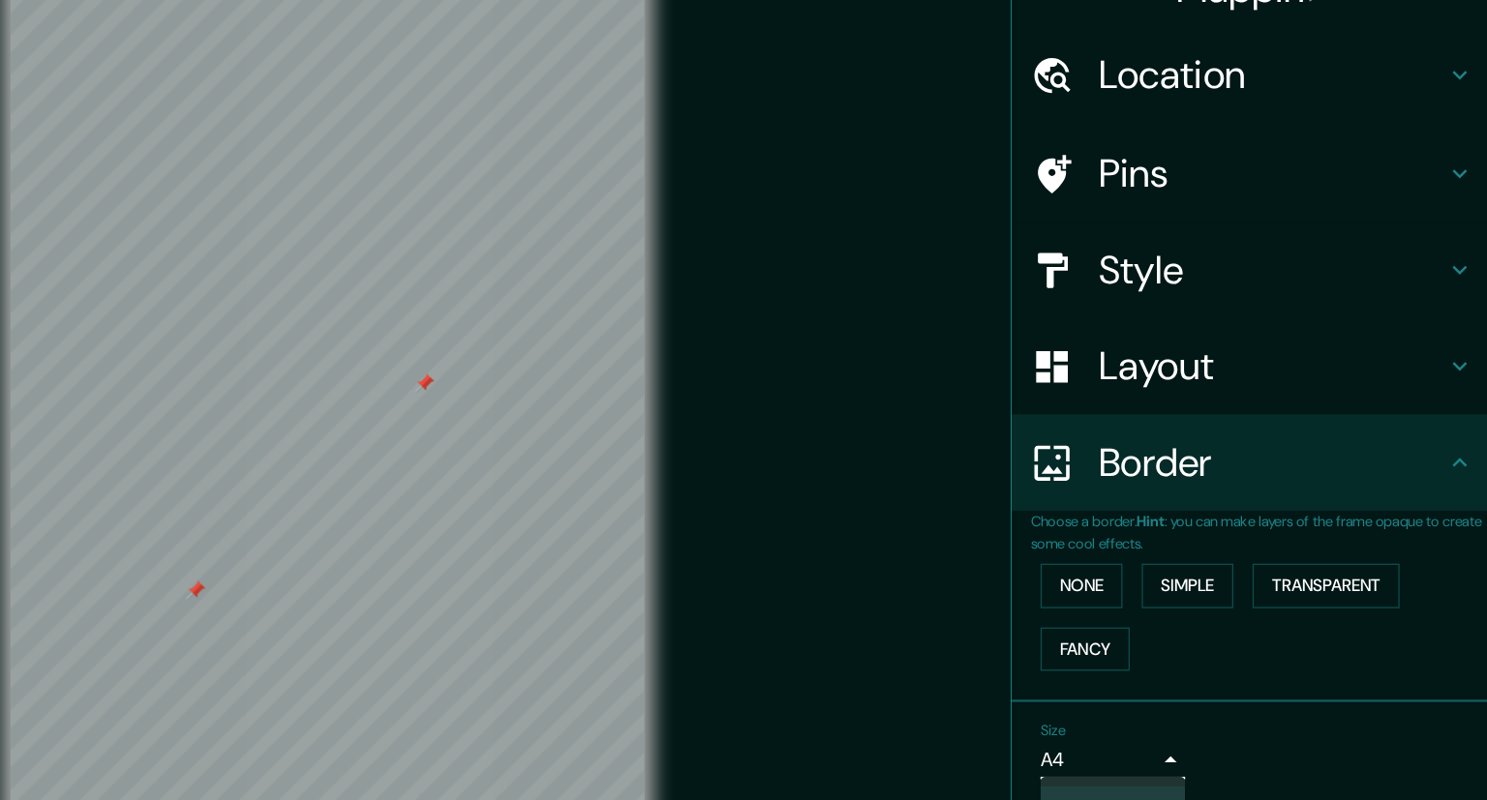
click at [1231, 647] on body "Mappin Location [GEOGRAPHIC_DATA], [GEOGRAPHIC_DATA], [GEOGRAPHIC_DATA], [GEOGR…" at bounding box center [743, 387] width 1487 height 800
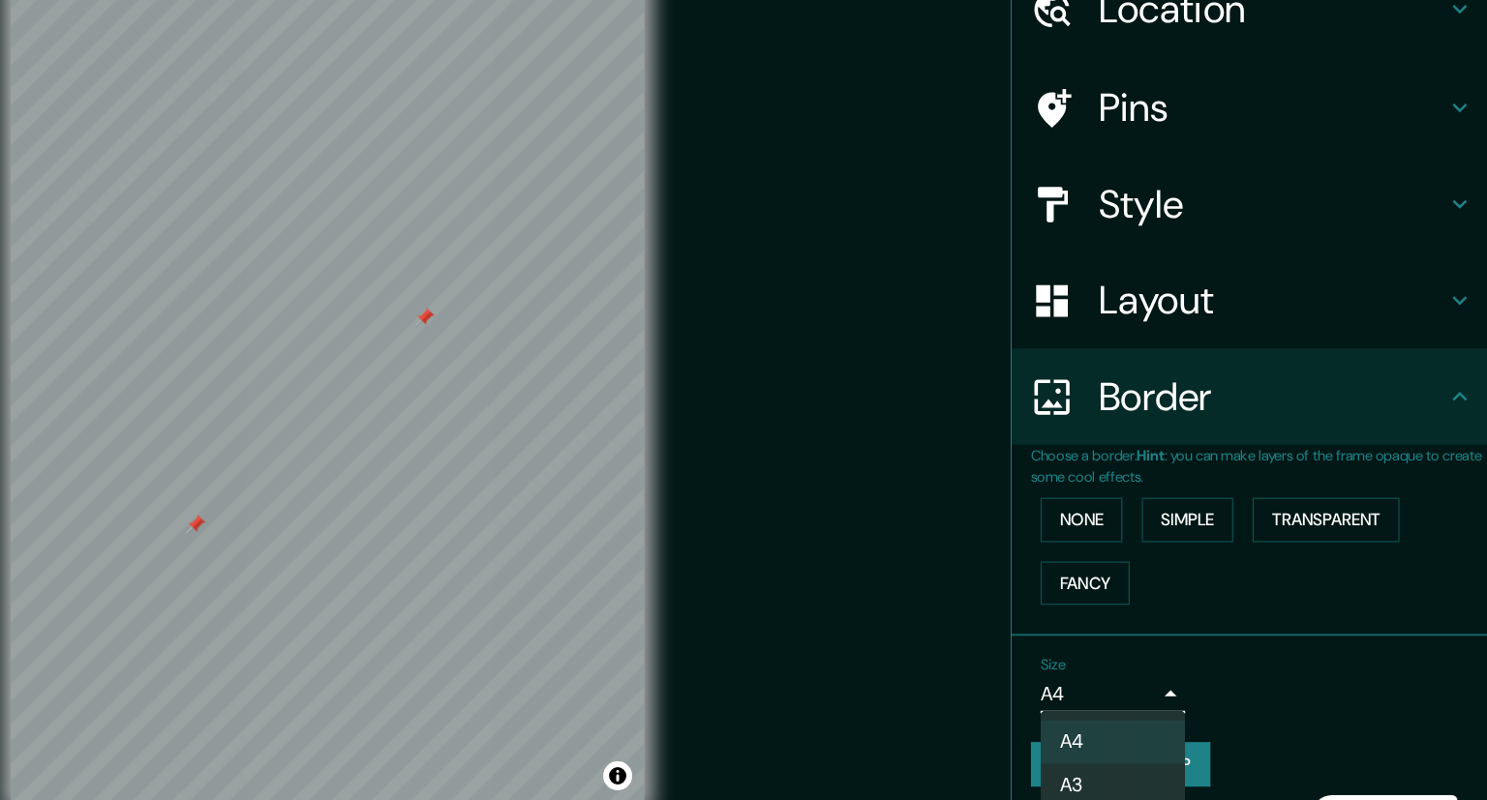
click at [1148, 650] on div at bounding box center [743, 400] width 1487 height 800
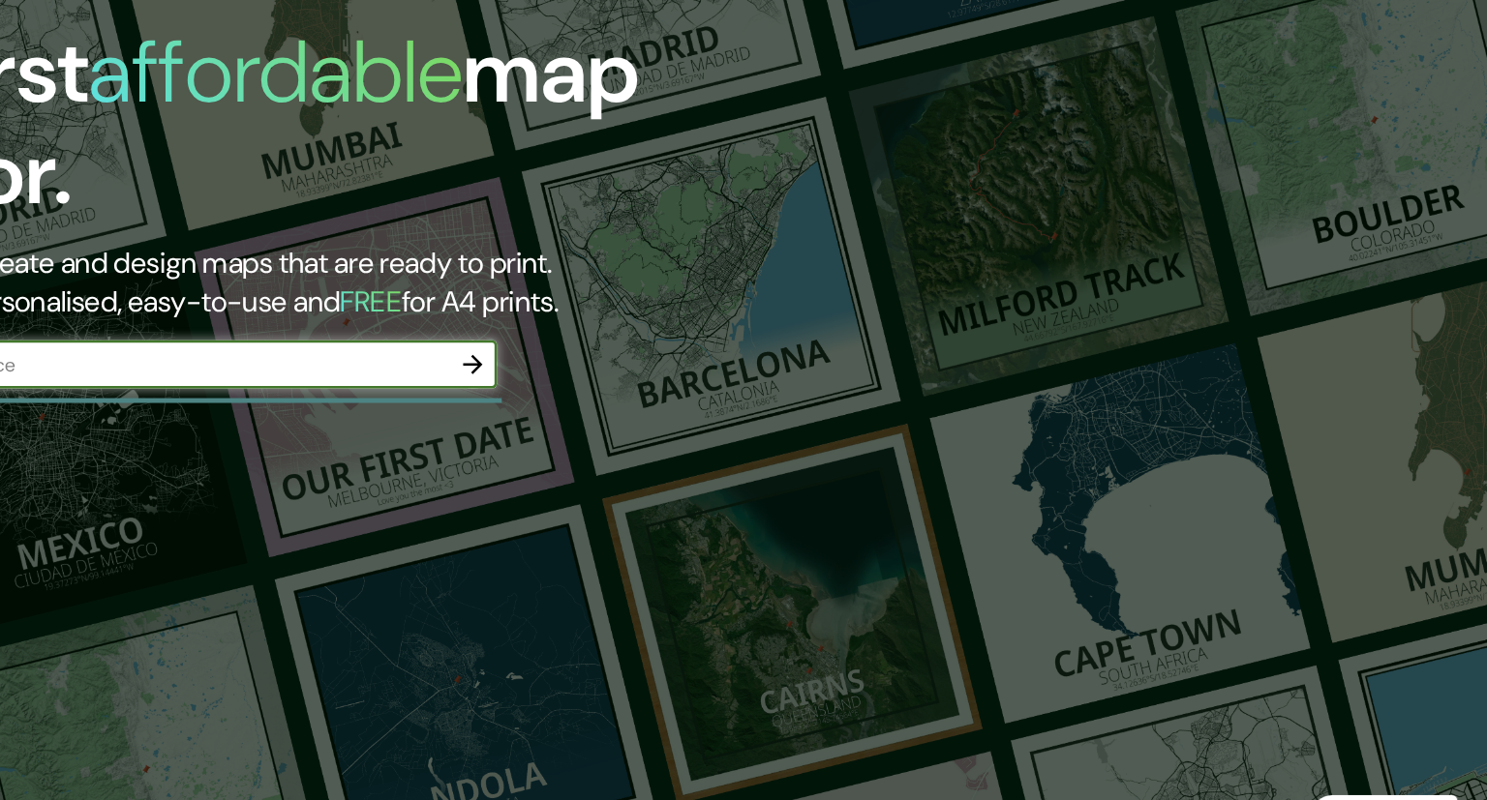
scroll to position [105, 0]
